Goal: Information Seeking & Learning: Learn about a topic

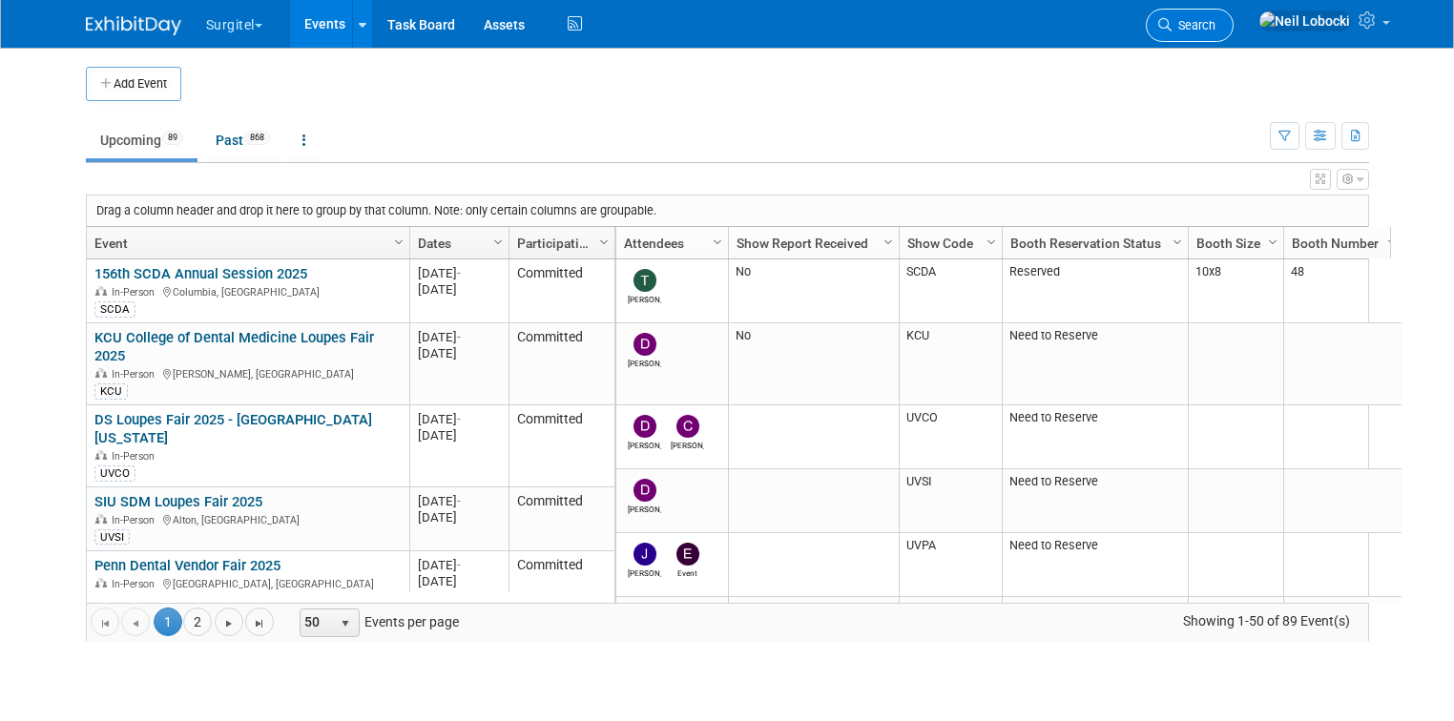
click at [1215, 19] on span "Search" at bounding box center [1193, 25] width 44 height 14
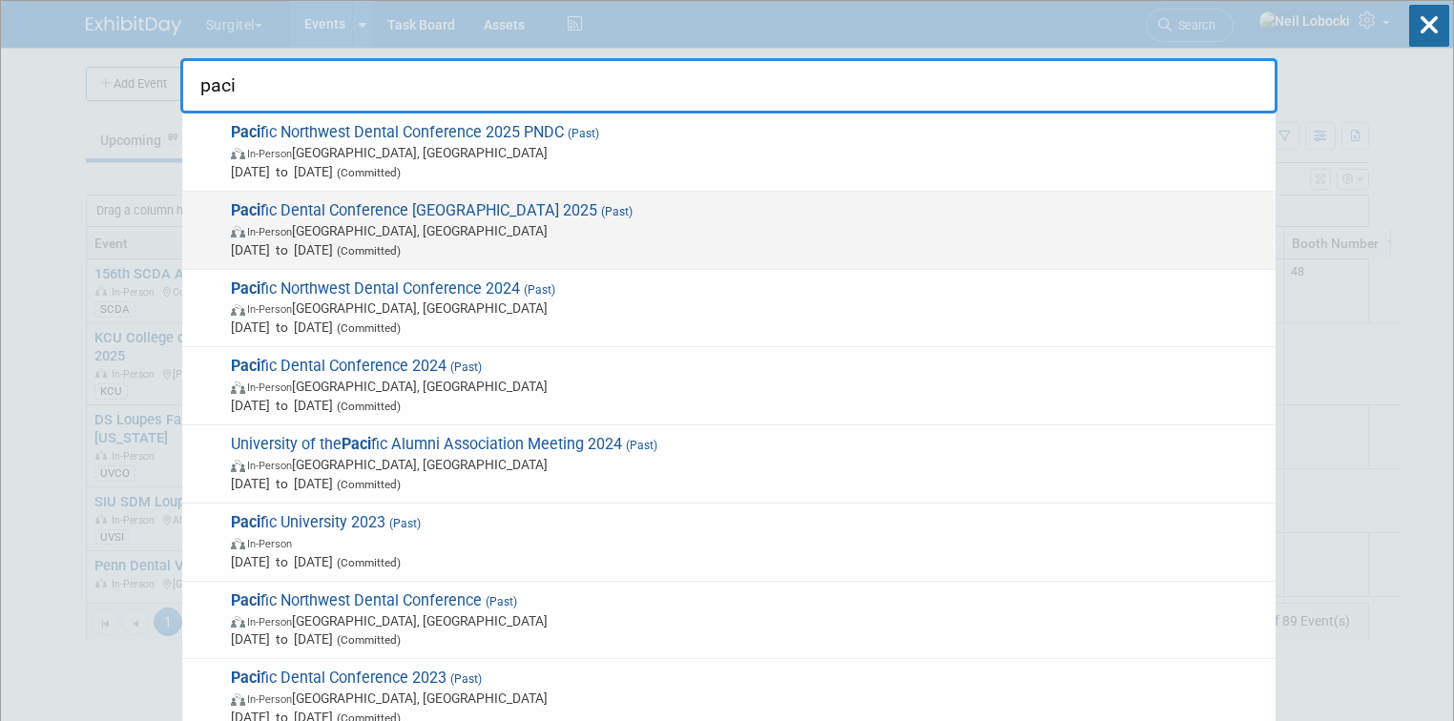
type input "paci"
click at [500, 240] on span "Mar 6, 2025 to Mar 8, 2025 (Committed)" at bounding box center [748, 249] width 1035 height 19
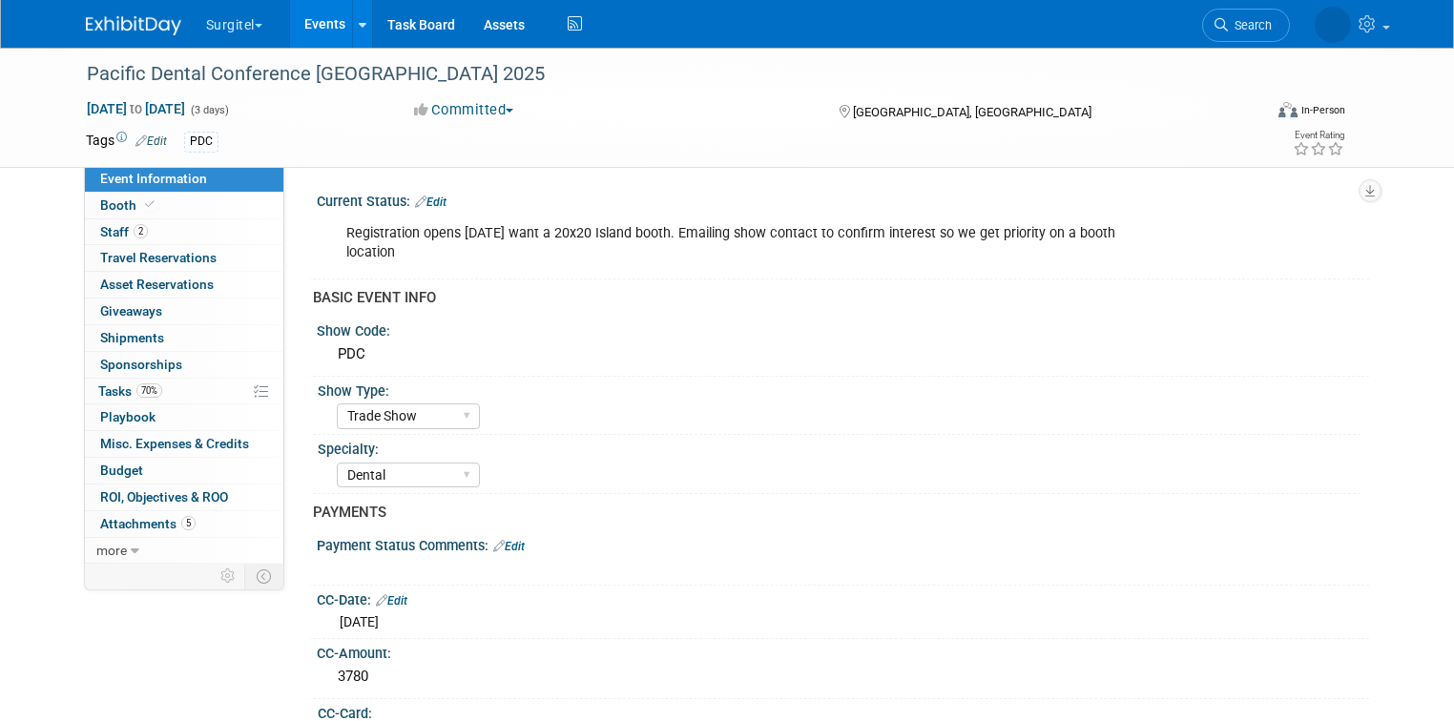
select select "Trade Show"
select select "Dental"
select select "Rewards - 12003"
select select "Yes"
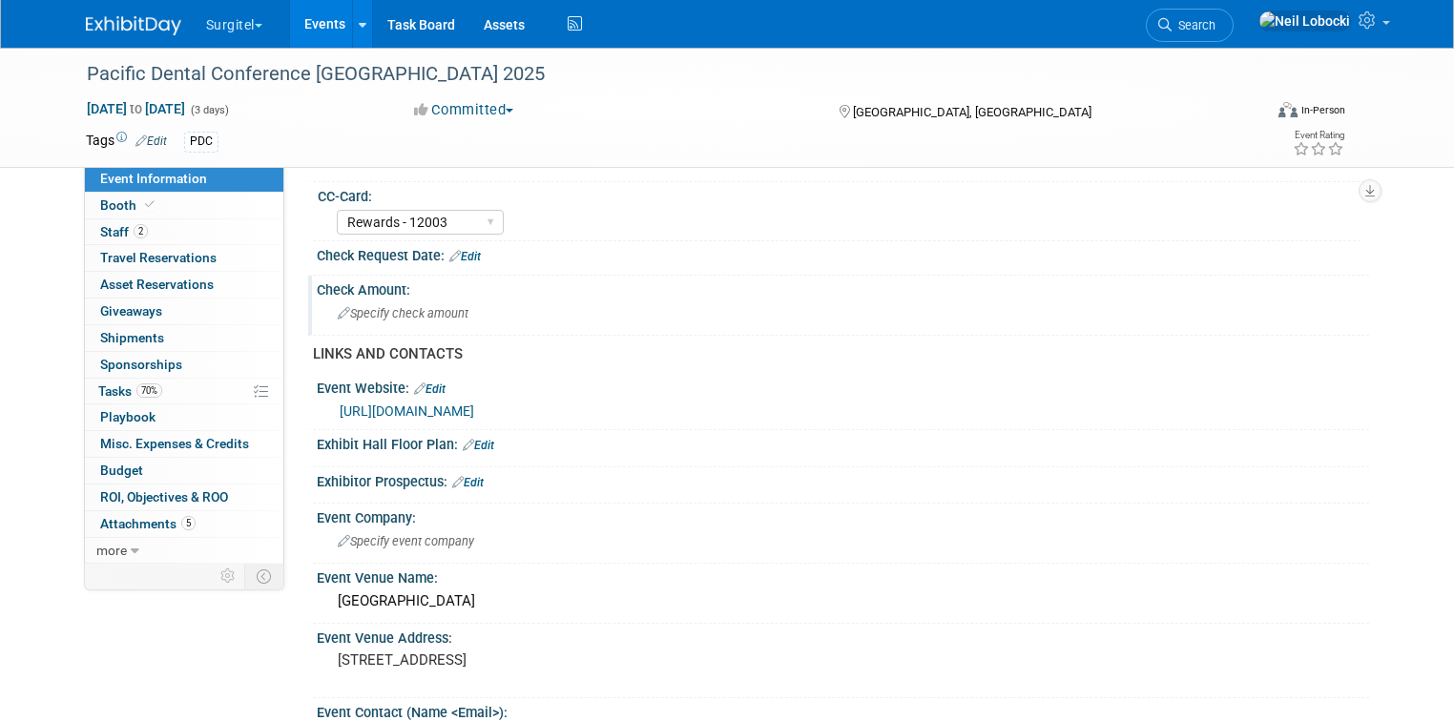
scroll to position [763, 0]
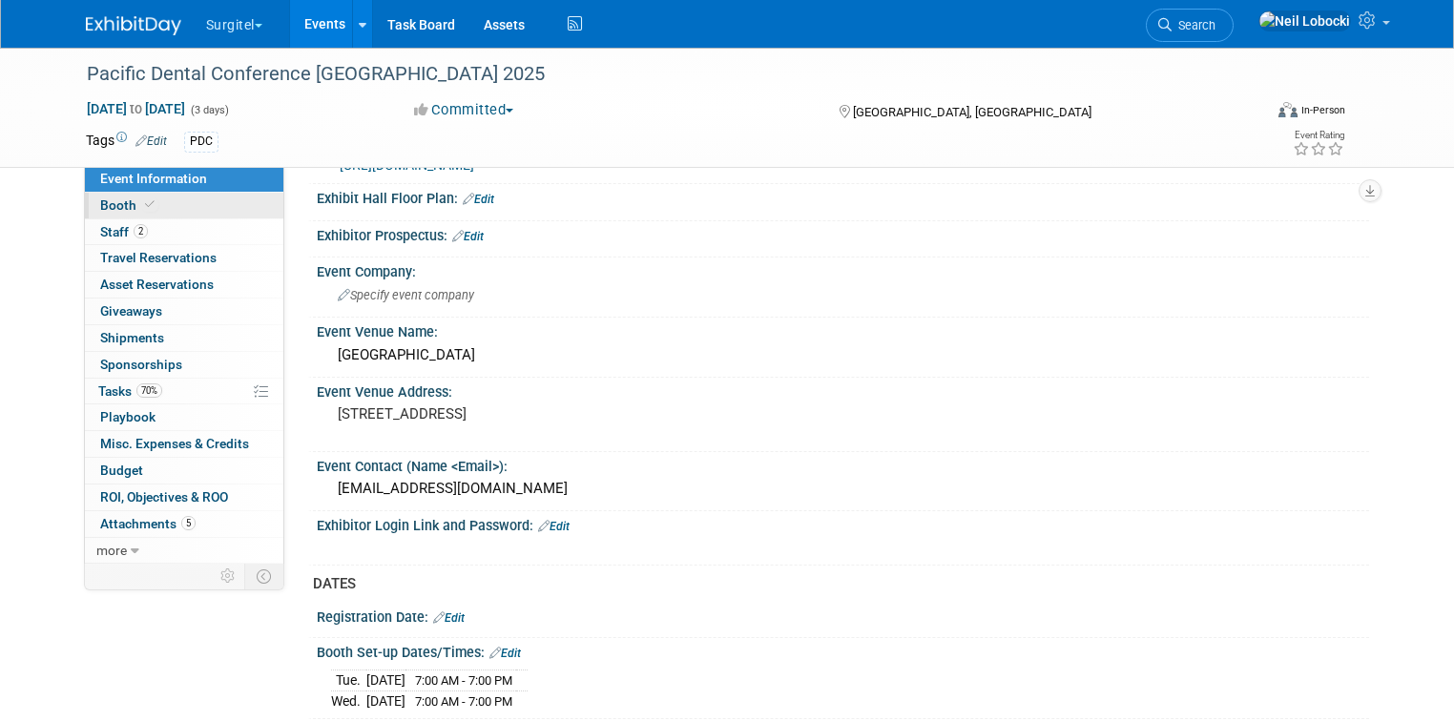
click at [141, 208] on span at bounding box center [149, 204] width 17 height 14
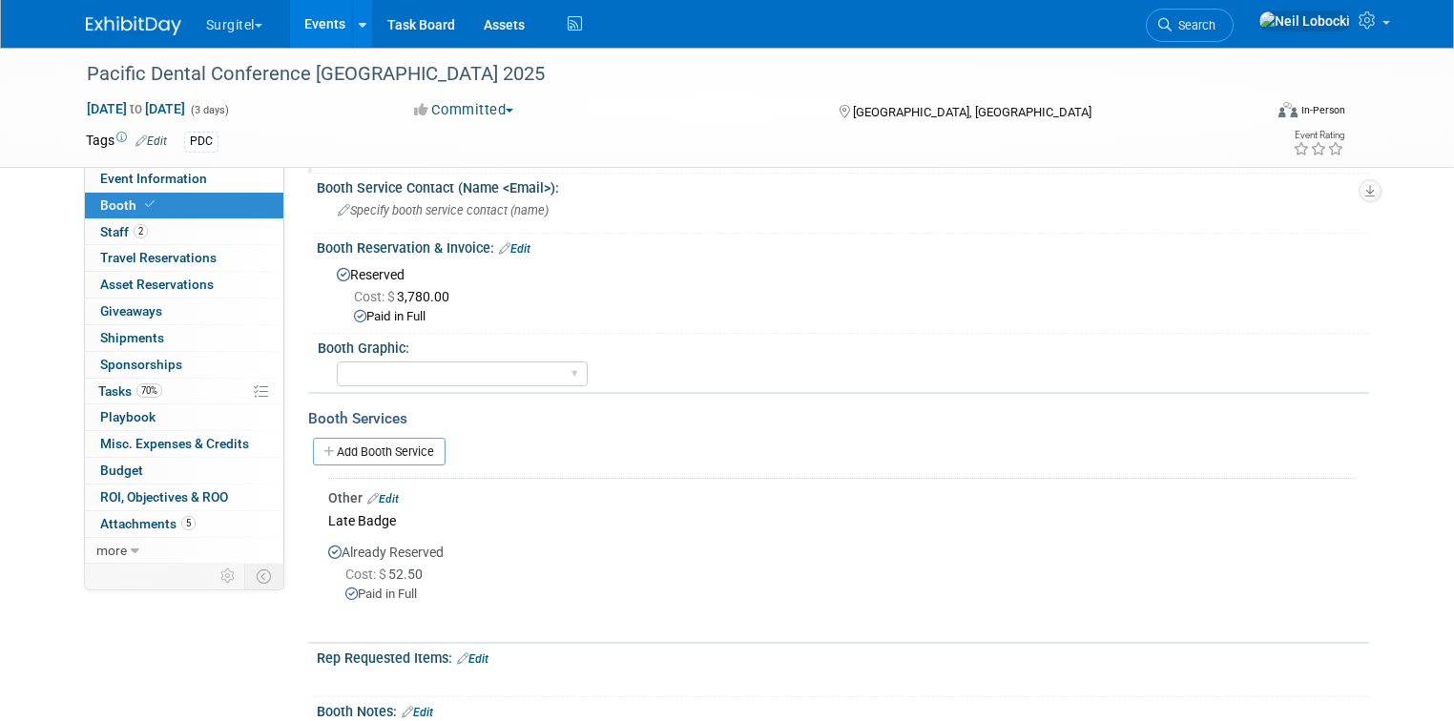
scroll to position [0, 0]
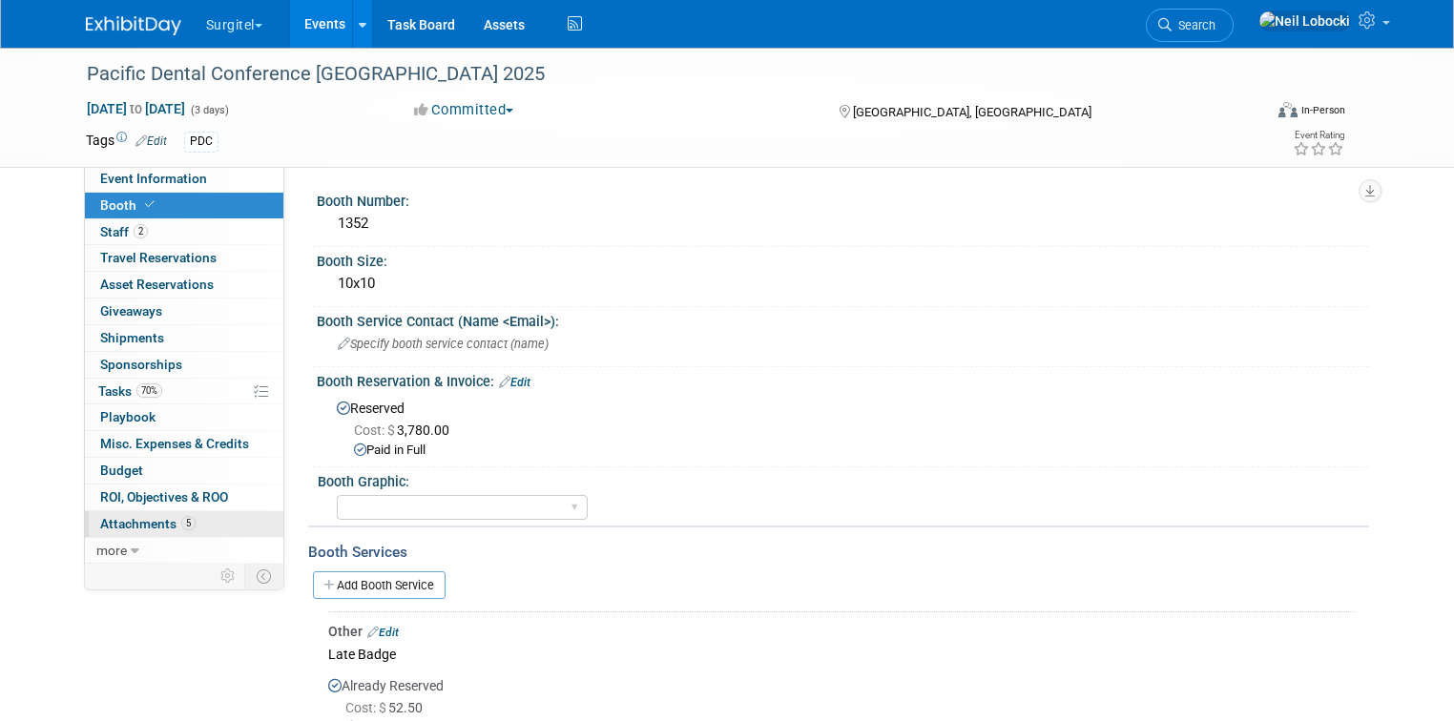
click at [134, 519] on span "Attachments 5" at bounding box center [147, 523] width 95 height 15
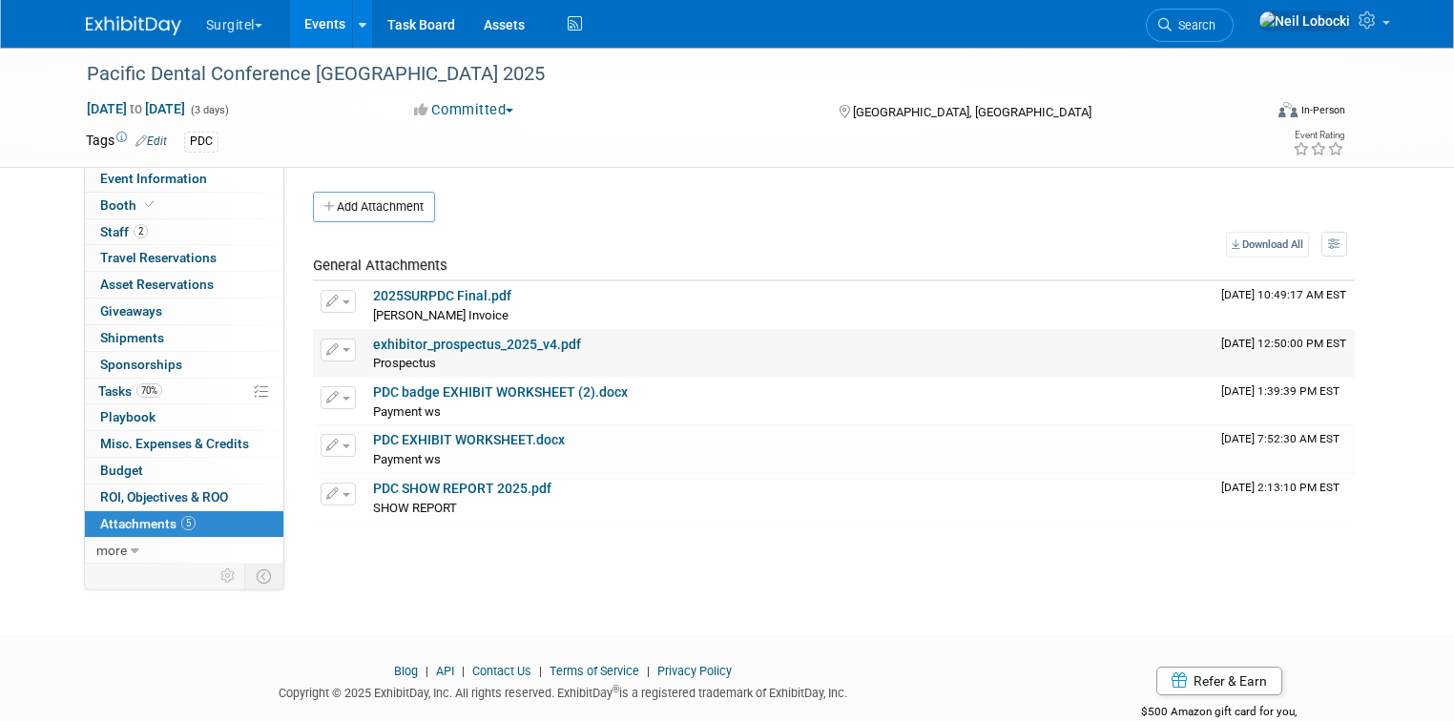
click at [440, 343] on link "exhibitor_prospectus_2025_v4.pdf" at bounding box center [477, 344] width 208 height 15
click at [472, 437] on link "PDC EXHIBIT WORKSHEET.docx" at bounding box center [469, 439] width 192 height 15
click at [471, 487] on link "PDC SHOW REPORT 2025.pdf" at bounding box center [462, 488] width 178 height 15
click at [1215, 22] on span "Search" at bounding box center [1193, 25] width 44 height 14
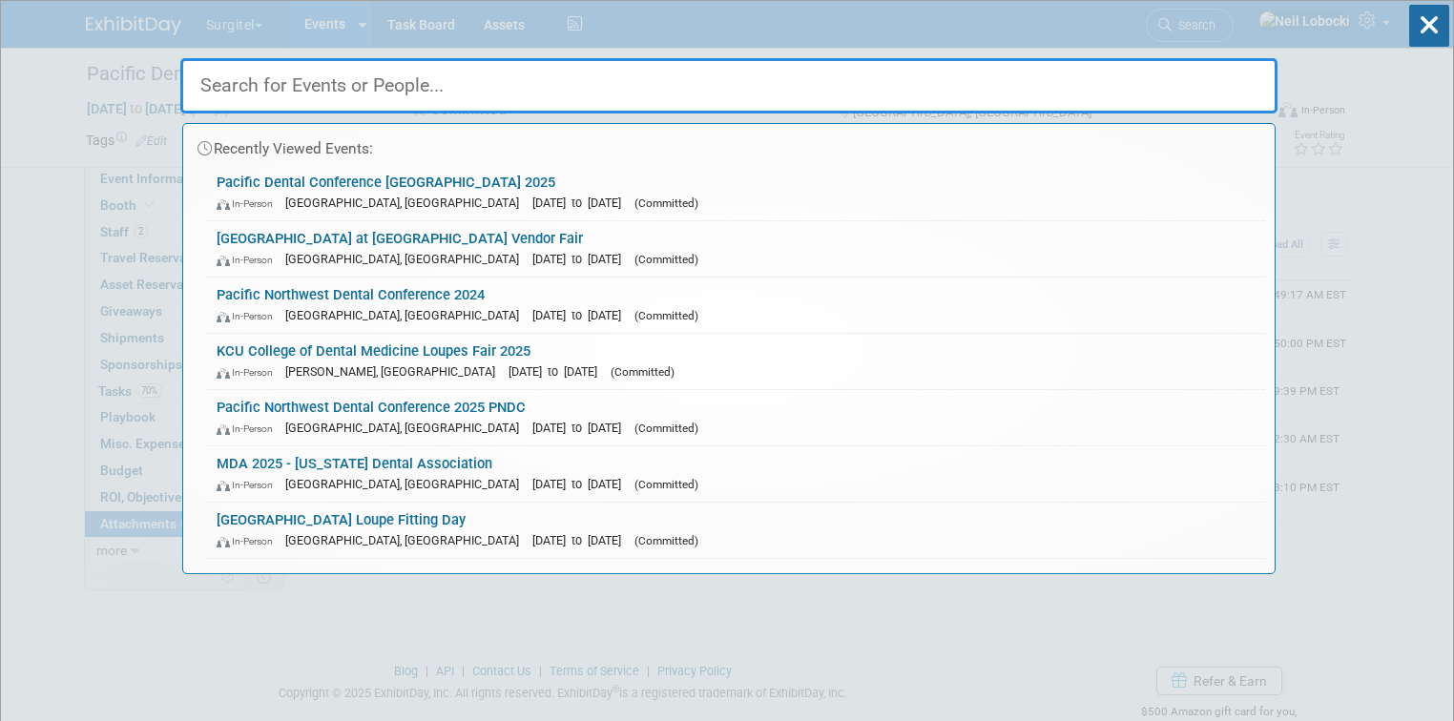
click at [794, 87] on input "text" at bounding box center [728, 85] width 1097 height 55
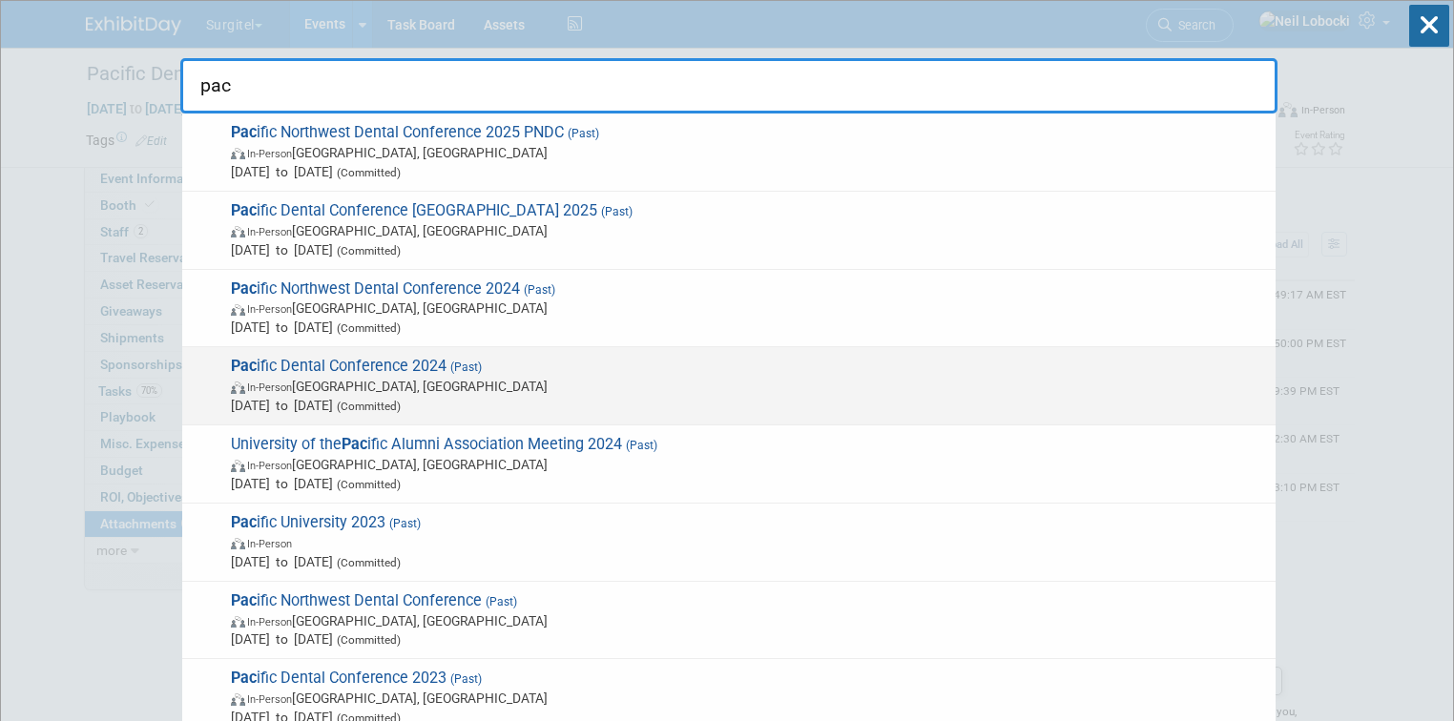
type input "pac"
click at [483, 389] on span "In-Person Vancouver, Canada" at bounding box center [748, 386] width 1035 height 19
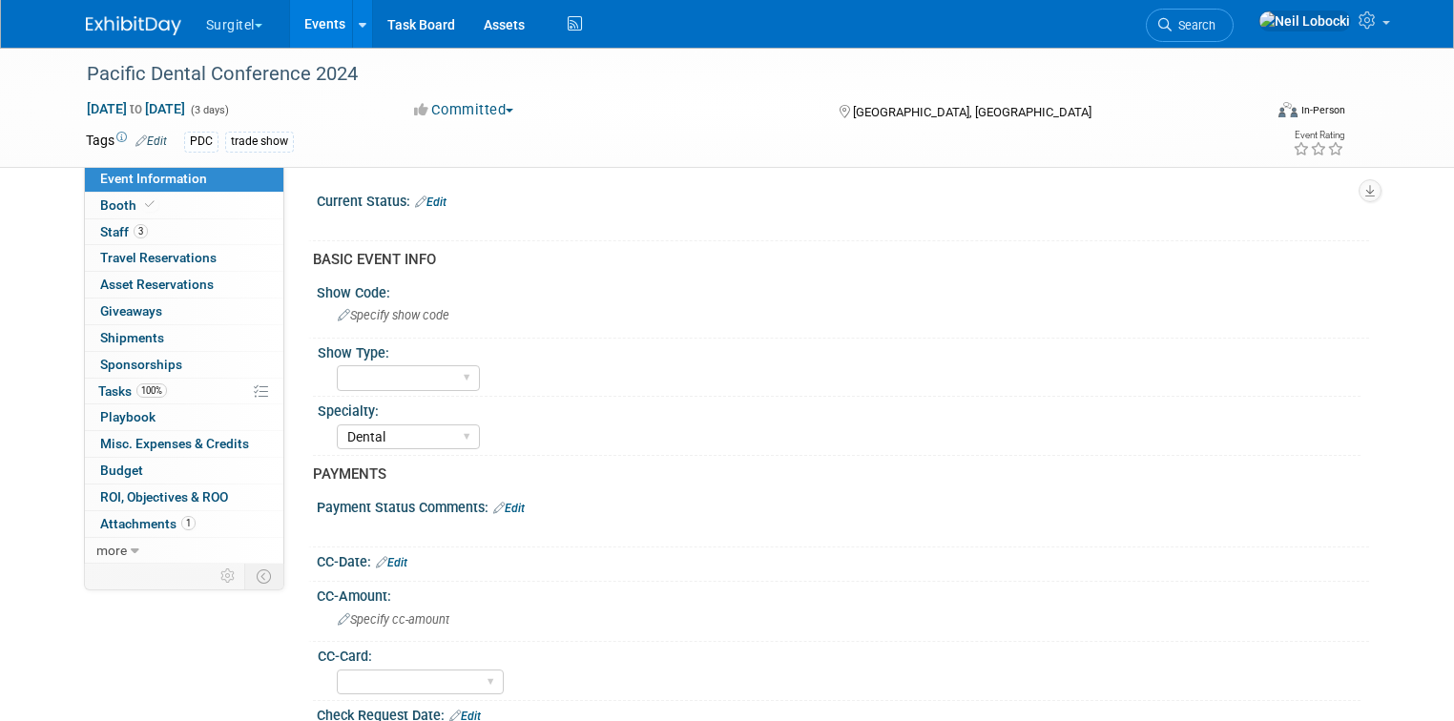
select select "Dental"
select select "Yes"
click at [135, 523] on span "Attachments 1" at bounding box center [147, 523] width 95 height 15
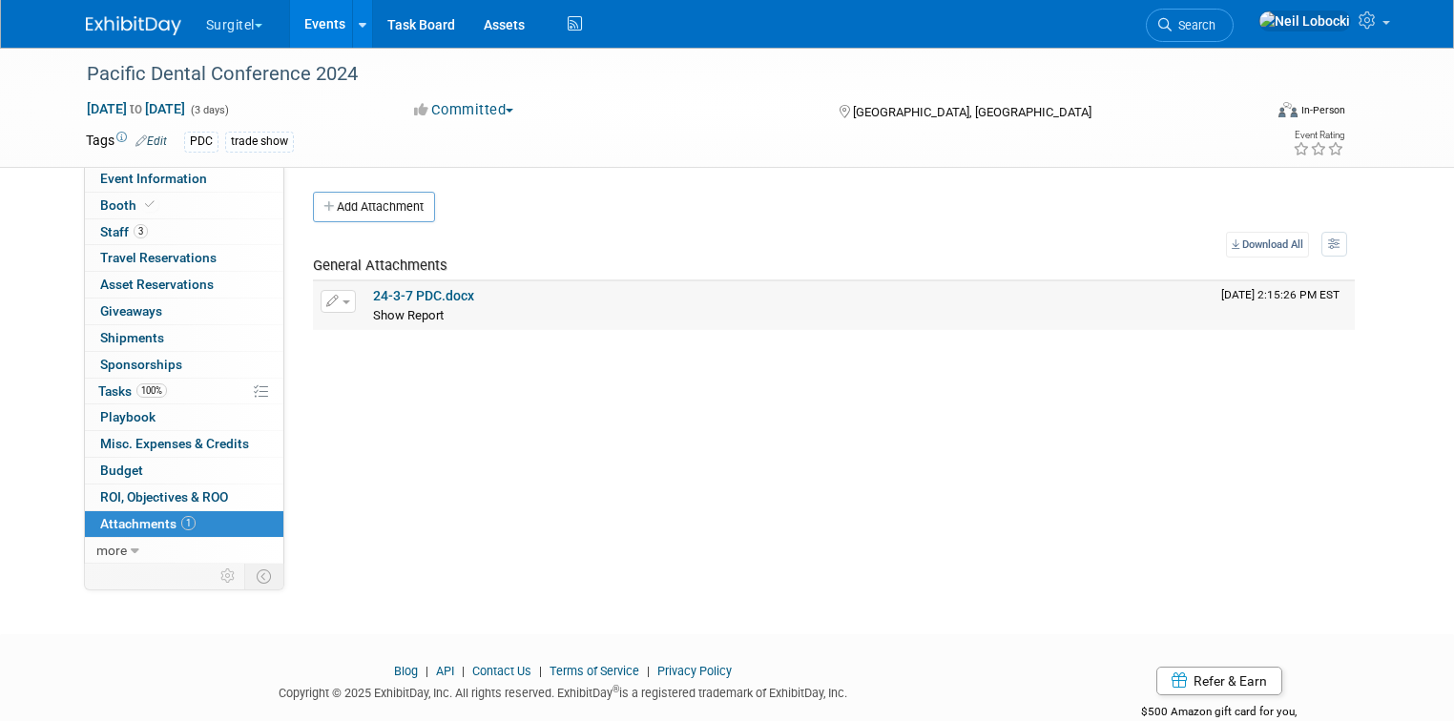
click at [428, 290] on link "24-3-7 PDC.docx" at bounding box center [423, 295] width 101 height 15
